Goal: Information Seeking & Learning: Learn about a topic

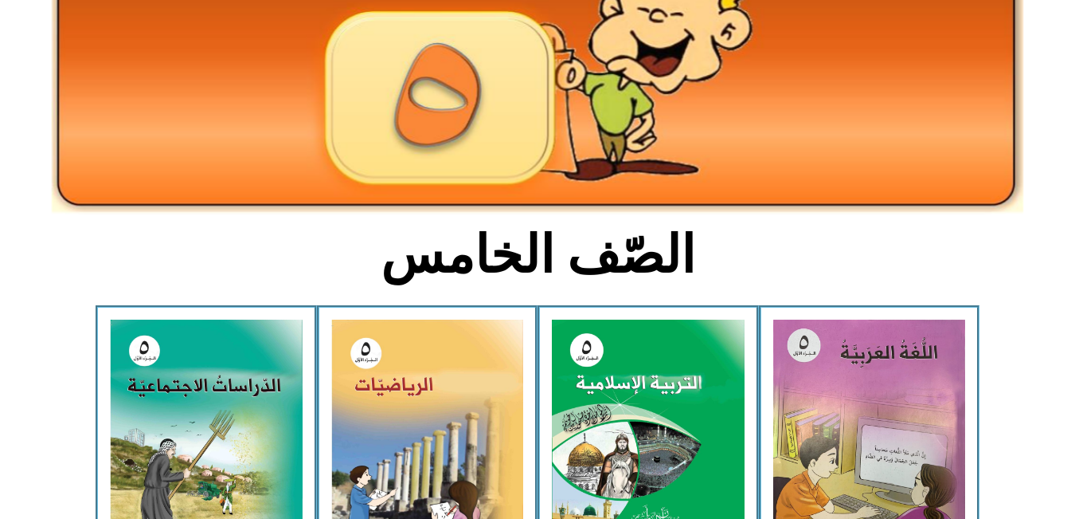
scroll to position [258, 0]
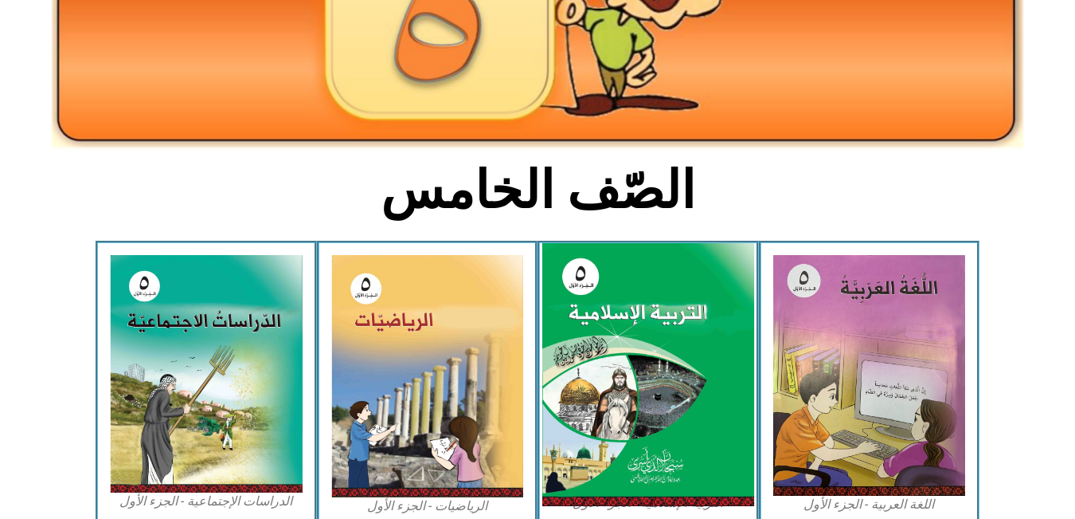
click at [620, 328] on img at bounding box center [648, 375] width 212 height 264
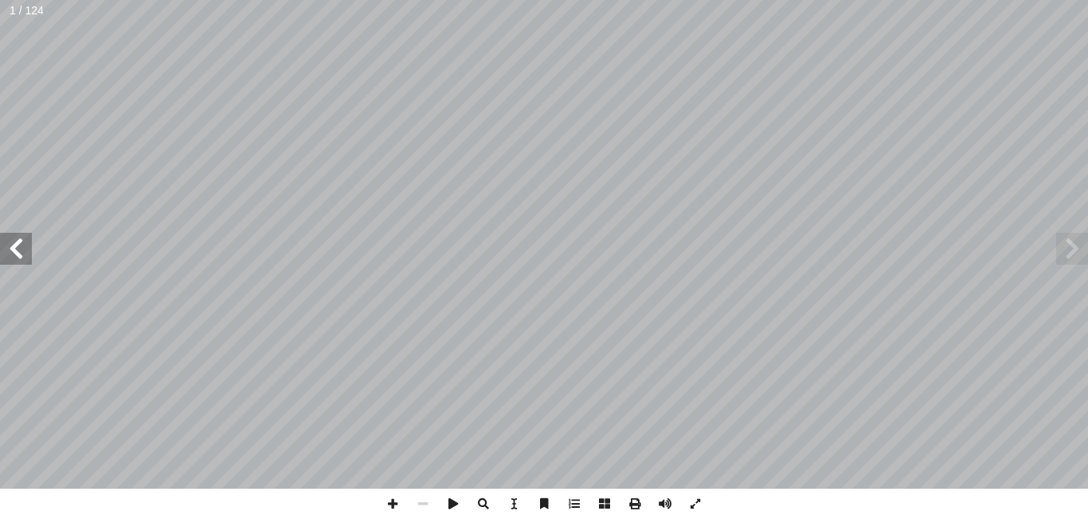
click at [17, 249] on span at bounding box center [16, 249] width 32 height 32
click at [388, 503] on span at bounding box center [393, 503] width 30 height 30
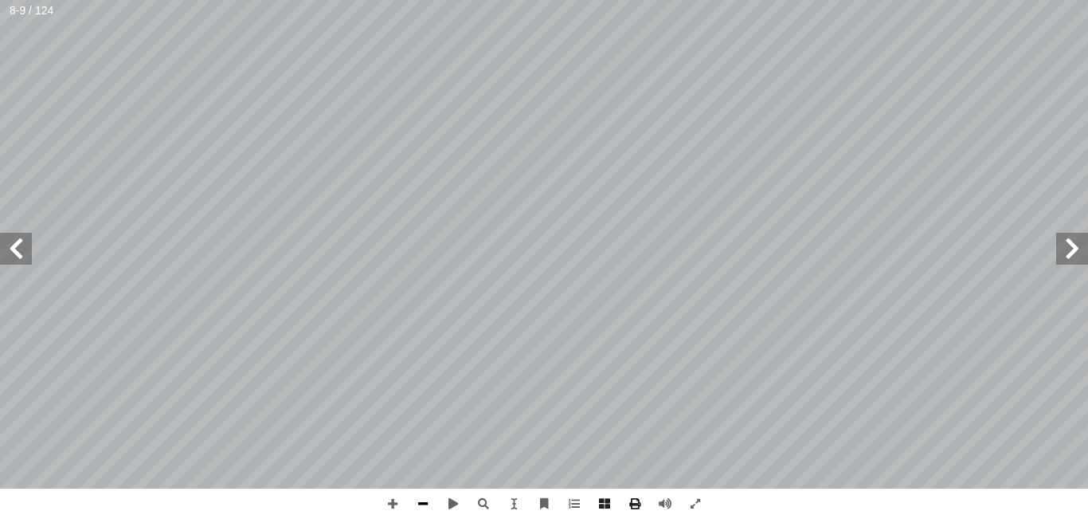
click at [428, 502] on span at bounding box center [423, 503] width 30 height 30
click at [22, 246] on span at bounding box center [16, 249] width 32 height 32
click at [695, 504] on span at bounding box center [695, 503] width 30 height 30
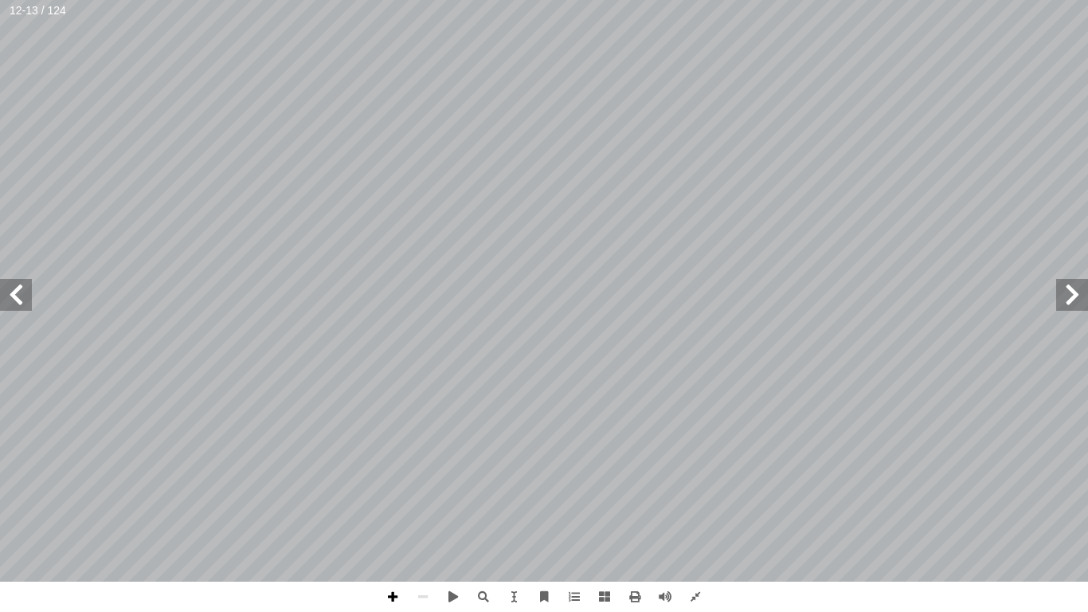
click at [391, 518] on span at bounding box center [393, 597] width 30 height 30
click at [421, 518] on span at bounding box center [423, 597] width 30 height 30
click at [609, 518] on span at bounding box center [604, 597] width 30 height 30
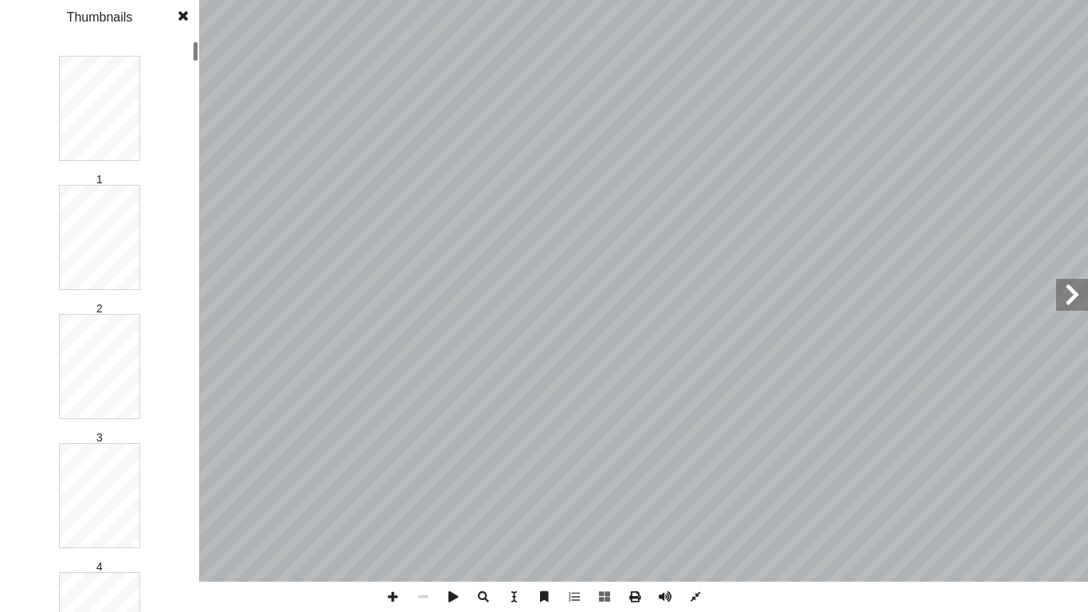
click at [198, 80] on div "1 2 3 4 5 6 7 8 9 10 11 12 13 14 15 16 17 18 19 20 21 22 23 24 25 26 27 28 29 3…" at bounding box center [99, 326] width 199 height 572
click at [193, 518] on div at bounding box center [196, 325] width 6 height 569
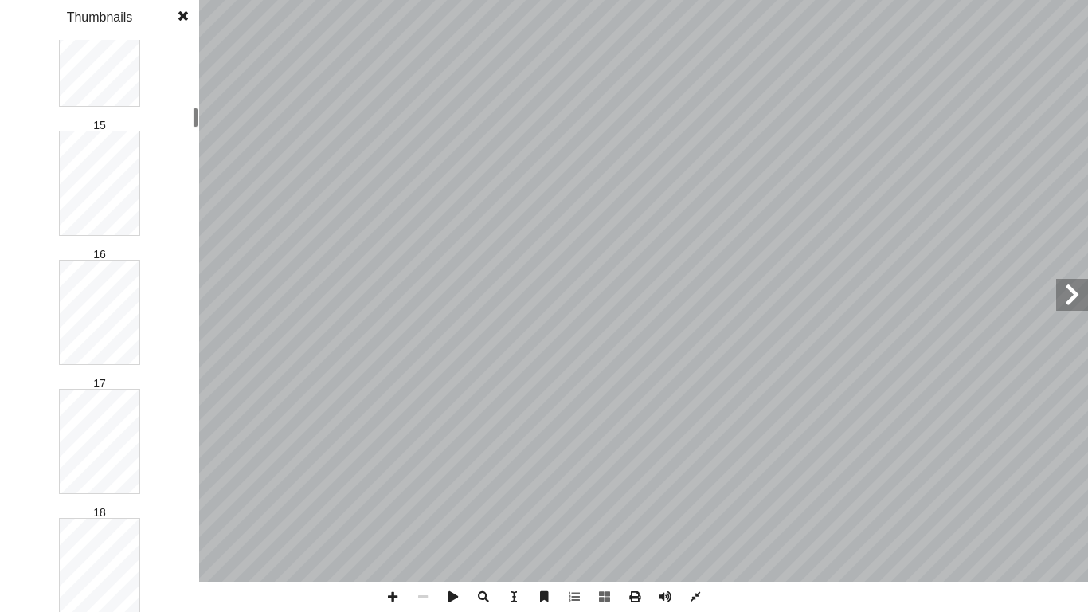
click at [203, 112] on div "٨ التــقــــويــــــم تي: أ ا يما ي لصحيحة ف � جابة إ ل� � ئرة حول رمز � ضع د أ…" at bounding box center [544, 306] width 1088 height 612
click at [188, 63] on div "1 2 3 4 5 6 7 8 9 10 11 12 13 14 15 16 17 18 19 20 21 22 23 24 25 26 27 28 29 3…" at bounding box center [99, 326] width 199 height 572
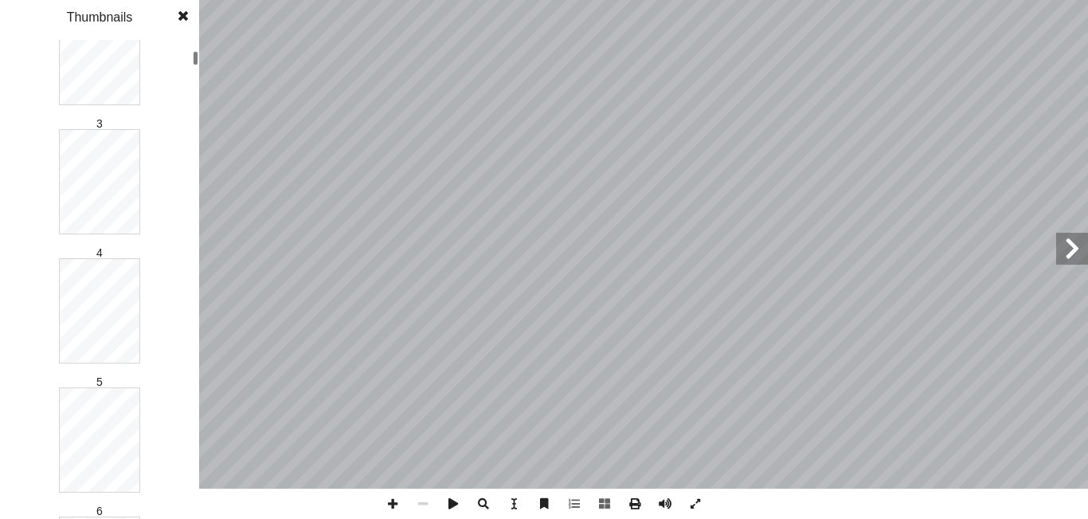
click at [198, 86] on div "1 2 3 4 5 6 7 8 9 10 11 12 13 14 15 16 17 18 19 20 21 22 23 24 25 26 27 28 29 3…" at bounding box center [99, 279] width 199 height 479
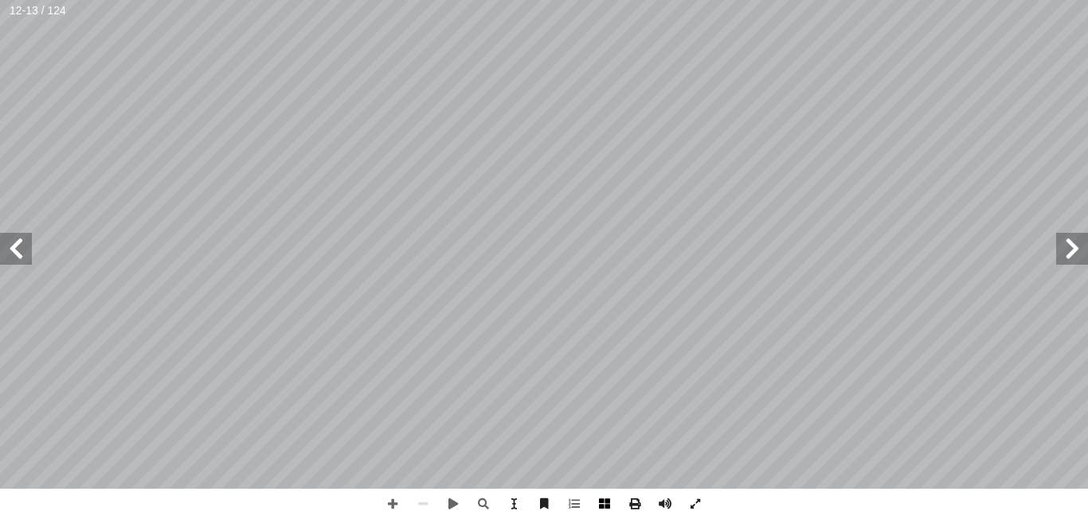
click at [605, 503] on span at bounding box center [604, 503] width 30 height 30
click at [401, 503] on span at bounding box center [393, 503] width 30 height 30
click at [394, 502] on span at bounding box center [393, 503] width 30 height 30
click at [426, 501] on span at bounding box center [423, 503] width 30 height 30
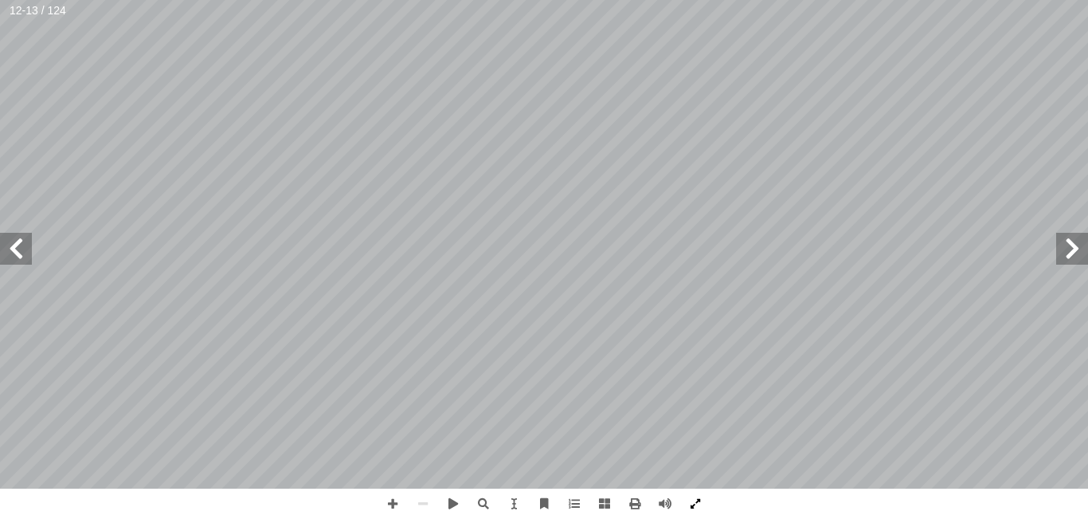
click at [695, 502] on span at bounding box center [695, 503] width 30 height 30
click at [391, 502] on span at bounding box center [393, 503] width 30 height 30
click at [425, 504] on span at bounding box center [423, 503] width 30 height 30
click at [397, 500] on span at bounding box center [393, 503] width 30 height 30
click at [422, 499] on span at bounding box center [423, 503] width 30 height 30
